Goal: Task Accomplishment & Management: Manage account settings

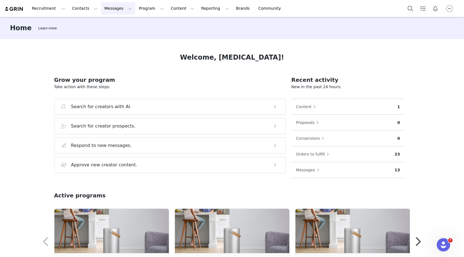
click at [111, 10] on button "Messages Messages" at bounding box center [118, 8] width 34 height 12
click at [80, 11] on button "Contacts Contacts" at bounding box center [85, 8] width 32 height 12
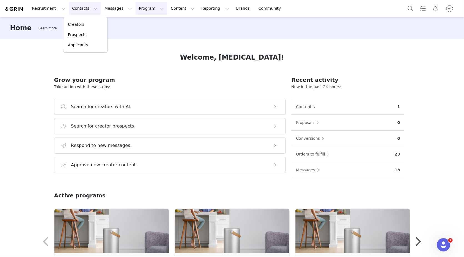
click at [145, 7] on button "Program Program" at bounding box center [151, 8] width 32 height 12
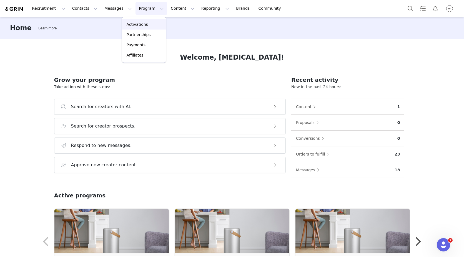
click at [135, 25] on p "Activations" at bounding box center [137, 25] width 21 height 6
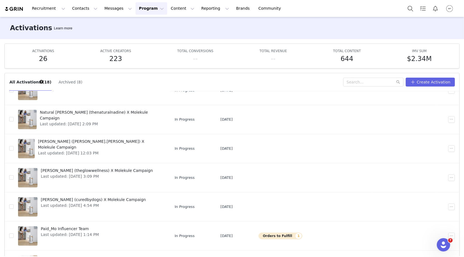
scroll to position [130, 0]
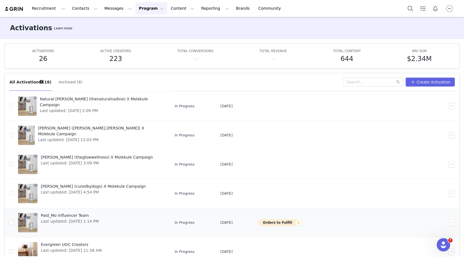
click at [70, 213] on span "Paid_Mo Influencer Team" at bounding box center [70, 216] width 58 height 6
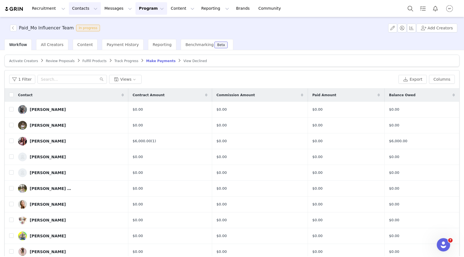
click at [83, 7] on button "Contacts Contacts" at bounding box center [85, 8] width 32 height 12
click at [109, 5] on button "Messages Messages" at bounding box center [118, 8] width 34 height 12
click at [82, 11] on button "Contacts Contacts" at bounding box center [85, 8] width 32 height 12
click at [139, 15] on div "Recruitment Recruitment Creator Search Curated Lists Landing Pages Web Extensio…" at bounding box center [232, 8] width 464 height 17
click at [138, 11] on button "Program Program" at bounding box center [151, 8] width 32 height 12
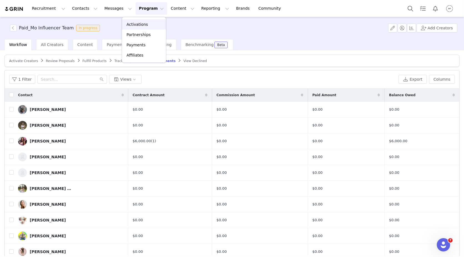
click at [137, 22] on p "Activations" at bounding box center [137, 25] width 21 height 6
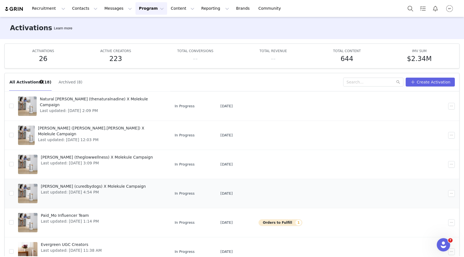
scroll to position [29, 0]
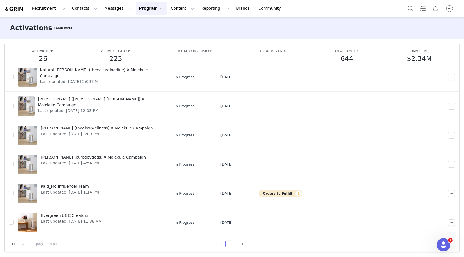
click at [233, 245] on link "2" at bounding box center [235, 244] width 6 height 6
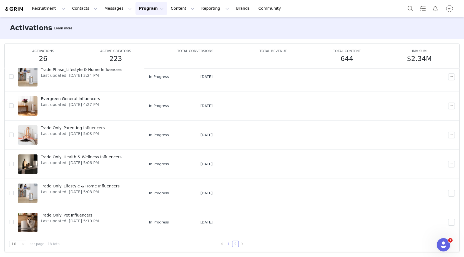
click at [227, 242] on link "1" at bounding box center [229, 244] width 6 height 6
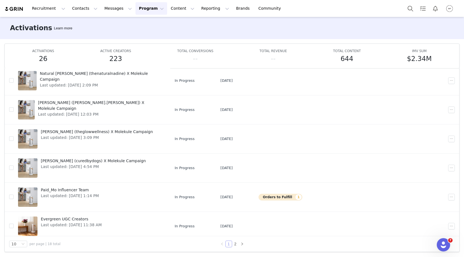
scroll to position [130, 0]
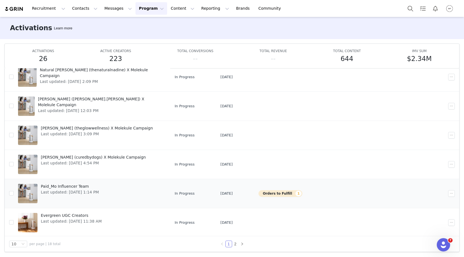
click at [85, 185] on span "Paid_Mo Influencer Team" at bounding box center [70, 187] width 58 height 6
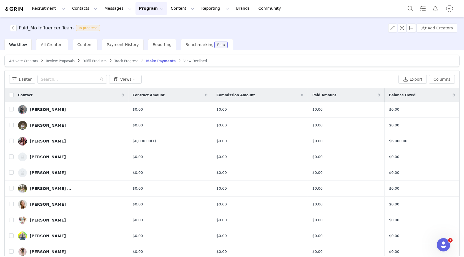
click at [143, 12] on button "Program Program" at bounding box center [151, 8] width 32 height 12
click at [138, 23] on p "Activations" at bounding box center [137, 25] width 21 height 6
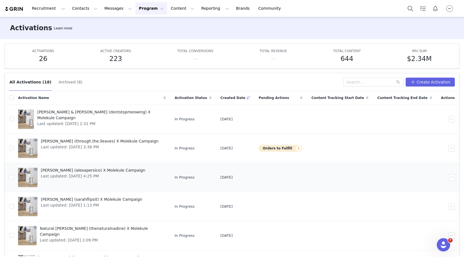
scroll to position [130, 0]
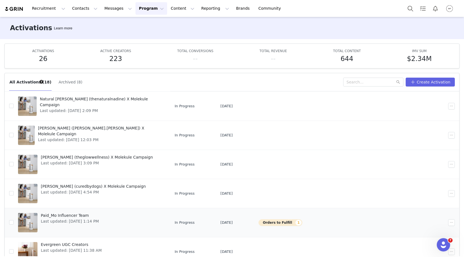
click at [75, 216] on span "Paid_Mo Influencer Team" at bounding box center [70, 216] width 58 height 6
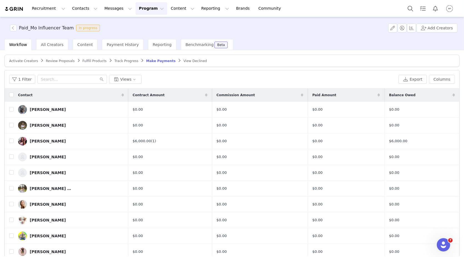
click at [141, 8] on button "Program Program" at bounding box center [151, 8] width 32 height 12
click at [135, 26] on p "Activations" at bounding box center [137, 25] width 21 height 6
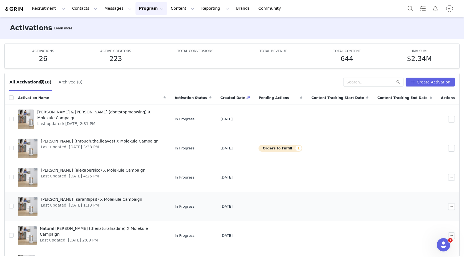
scroll to position [130, 0]
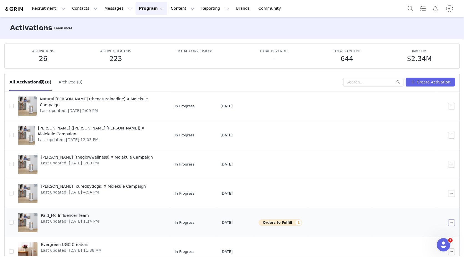
click at [448, 223] on button "button" at bounding box center [451, 222] width 7 height 7
click at [409, 165] on span "Edit" at bounding box center [408, 167] width 7 height 6
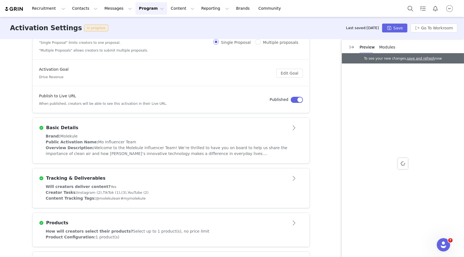
scroll to position [56, 0]
click at [291, 128] on button "Open module" at bounding box center [293, 127] width 17 height 9
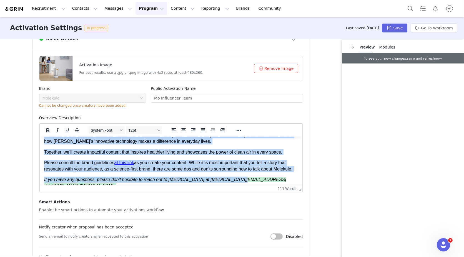
scroll to position [11, 0]
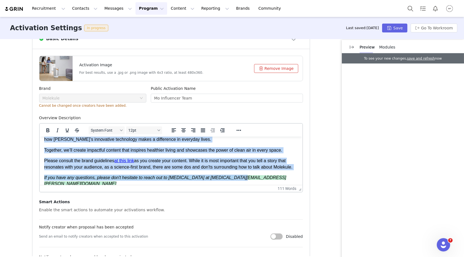
drag, startPoint x: 44, startPoint y: 142, endPoint x: 242, endPoint y: 180, distance: 201.9
click at [242, 180] on body "Welcome to the Molekule Influencer Team! We’re thrilled to have you on board to…" at bounding box center [171, 158] width 254 height 57
copy body "Welcome to the Molekule Influencer Team! We’re thrilled to have you on board to…"
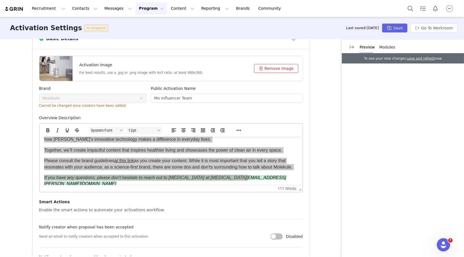
click at [56, 69] on div at bounding box center [55, 68] width 33 height 25
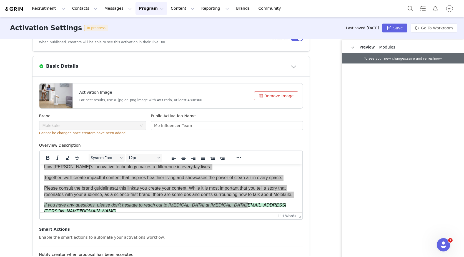
scroll to position [117, 0]
click at [143, 6] on button "Program Program" at bounding box center [151, 8] width 32 height 12
click at [135, 25] on p "Activations" at bounding box center [137, 25] width 21 height 6
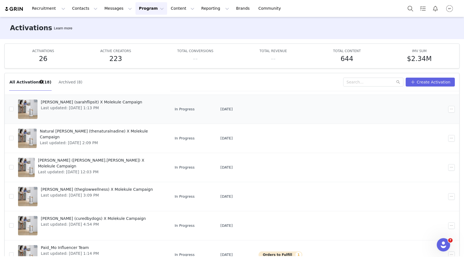
scroll to position [130, 0]
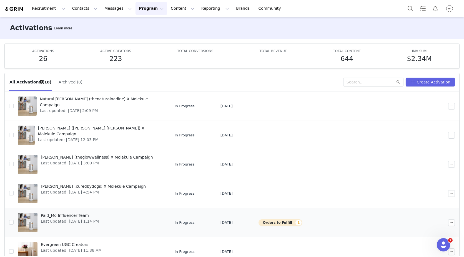
click at [28, 219] on div at bounding box center [27, 222] width 19 height 19
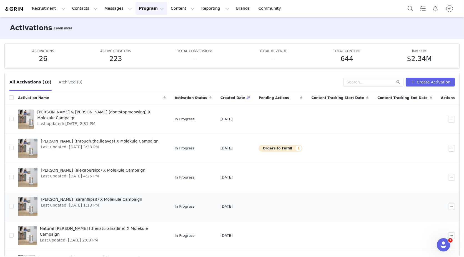
scroll to position [130, 0]
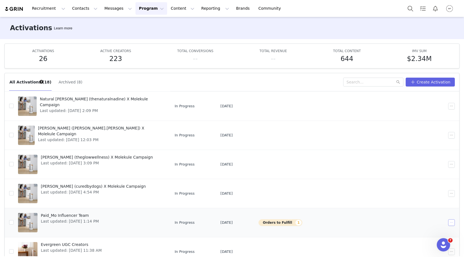
click at [448, 219] on button "button" at bounding box center [451, 222] width 7 height 7
click at [409, 169] on span "Edit" at bounding box center [408, 167] width 7 height 6
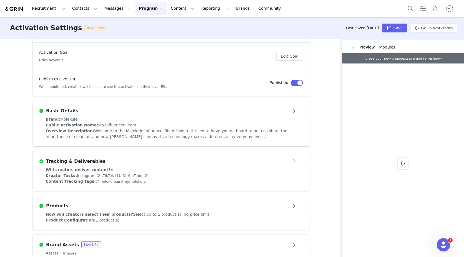
scroll to position [73, 0]
click at [59, 109] on h3 "Basic Details" at bounding box center [61, 111] width 34 height 7
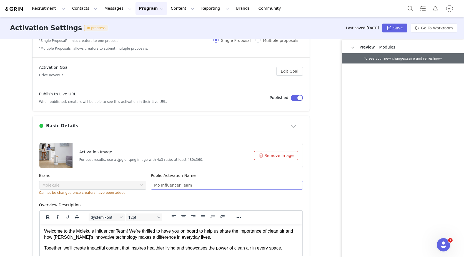
scroll to position [0, 0]
